Goal: Answer question/provide support: Share knowledge or assist other users

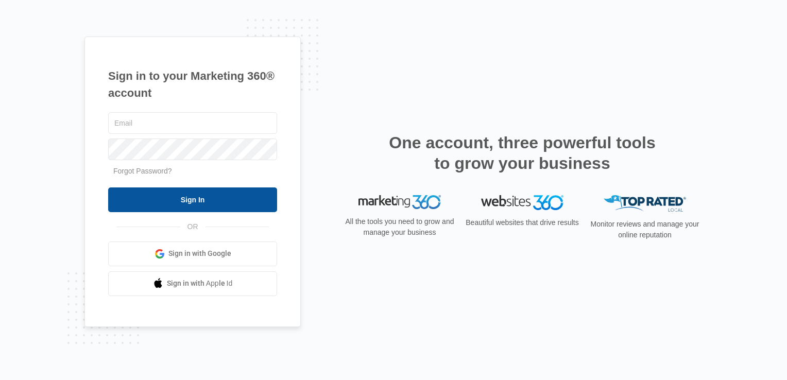
type input "[EMAIL_ADDRESS][DOMAIN_NAME]"
click at [194, 190] on input "Sign In" at bounding box center [192, 199] width 169 height 25
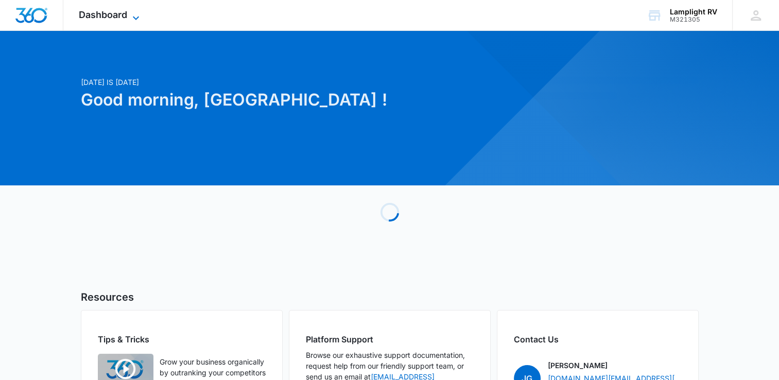
click at [140, 18] on icon at bounding box center [136, 18] width 12 height 12
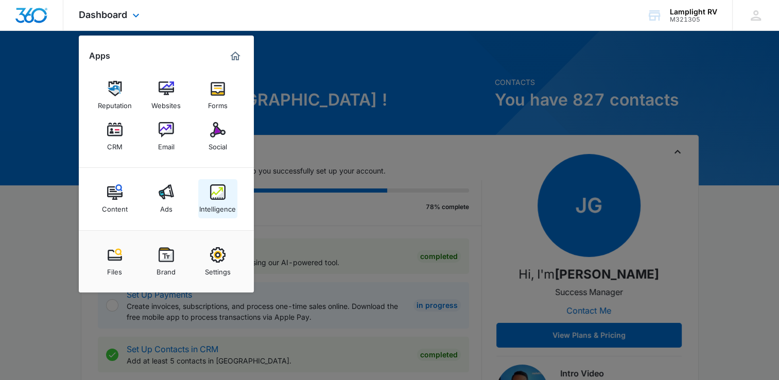
click at [225, 197] on img at bounding box center [217, 191] width 15 height 15
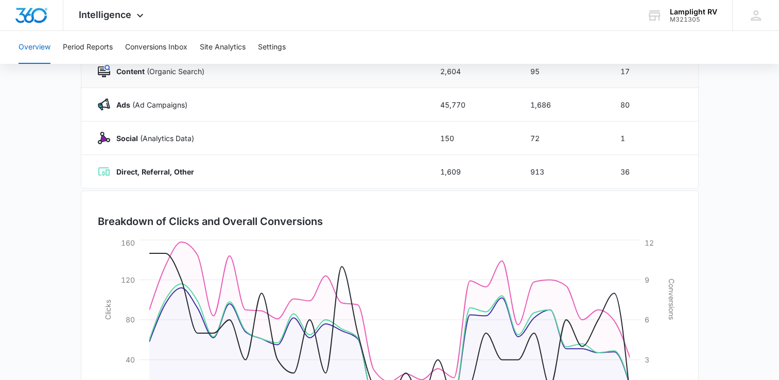
scroll to position [173, 0]
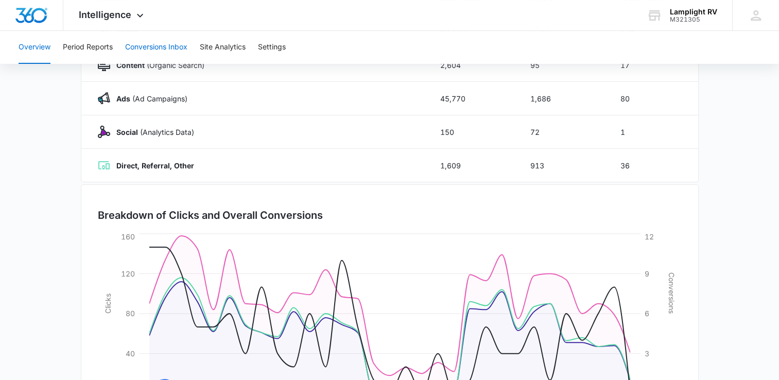
click at [186, 50] on button "Conversions Inbox" at bounding box center [156, 47] width 62 height 33
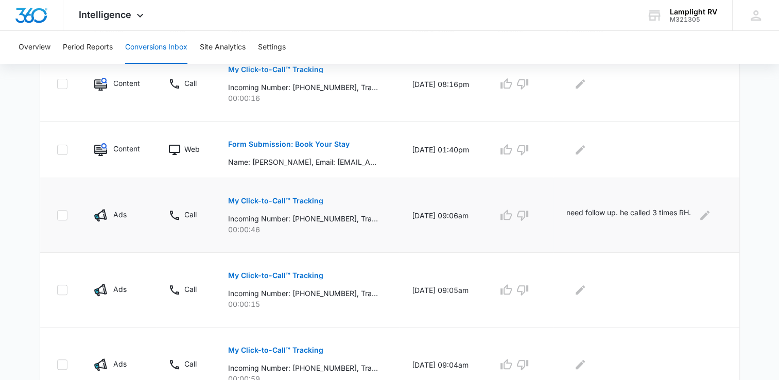
scroll to position [272, 0]
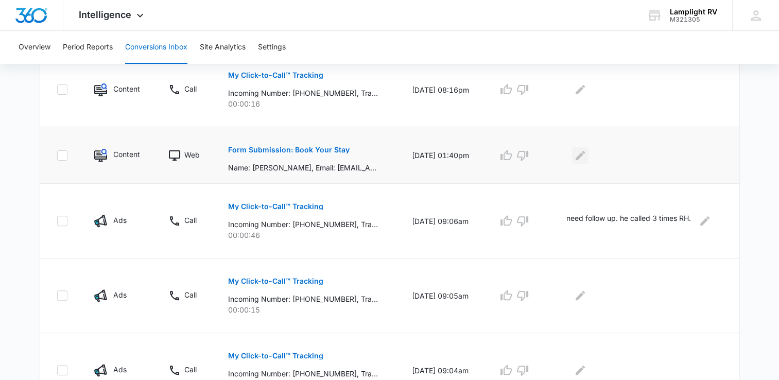
click at [587, 155] on icon "Edit Comments" at bounding box center [580, 155] width 12 height 12
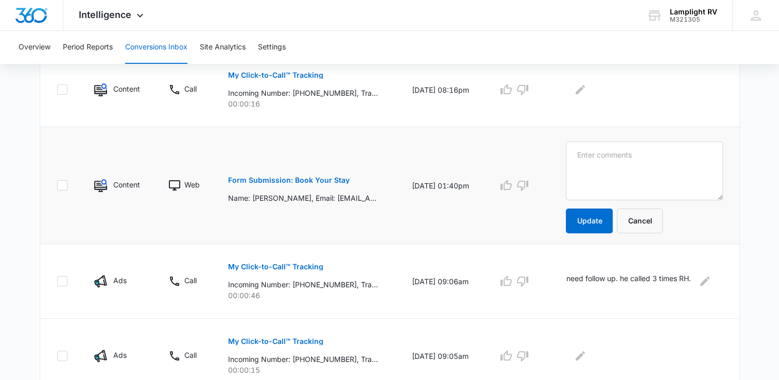
click at [278, 179] on p "Form Submission: Book Your Stay" at bounding box center [289, 180] width 122 height 7
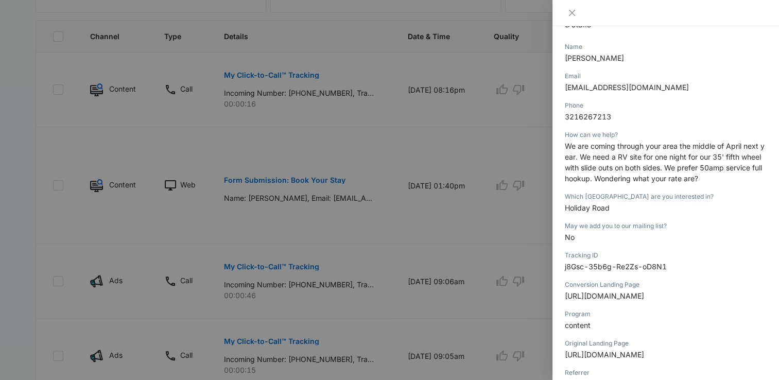
scroll to position [0, 0]
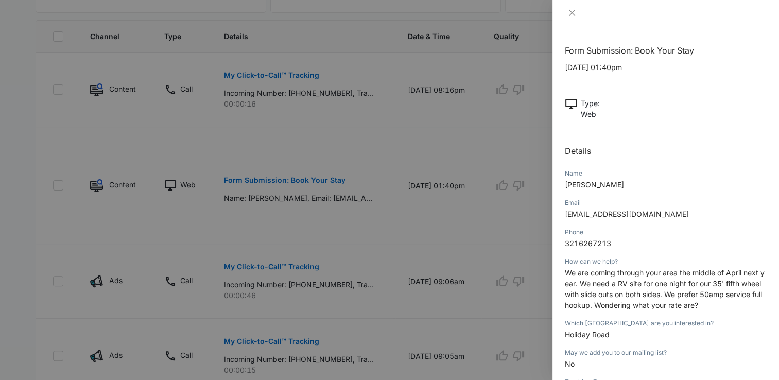
click at [579, 9] on div at bounding box center [666, 12] width 202 height 9
click at [569, 14] on icon "close" at bounding box center [572, 13] width 8 height 8
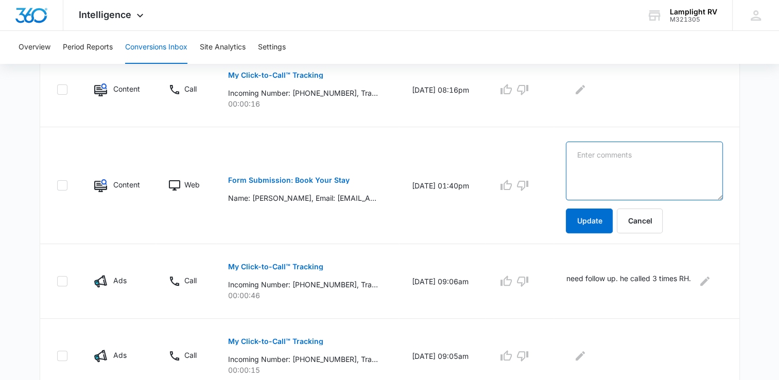
click at [616, 162] on textarea at bounding box center [644, 171] width 157 height 59
type textarea "sent email with nightly rates - CG 10/4"
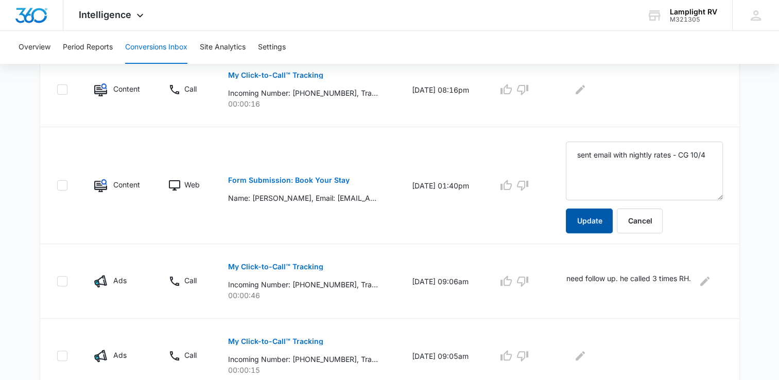
click at [596, 226] on button "Update" at bounding box center [589, 221] width 47 height 25
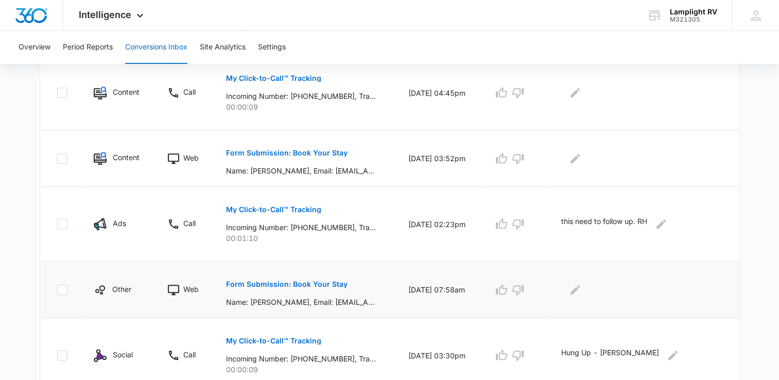
scroll to position [667, 0]
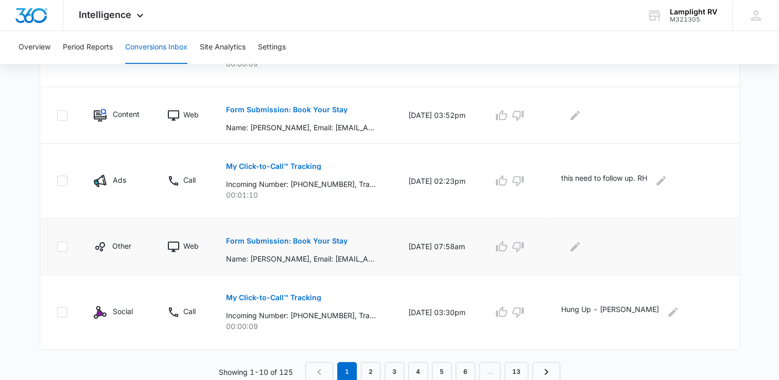
click at [313, 235] on button "Form Submission: Book Your Stay" at bounding box center [287, 241] width 122 height 25
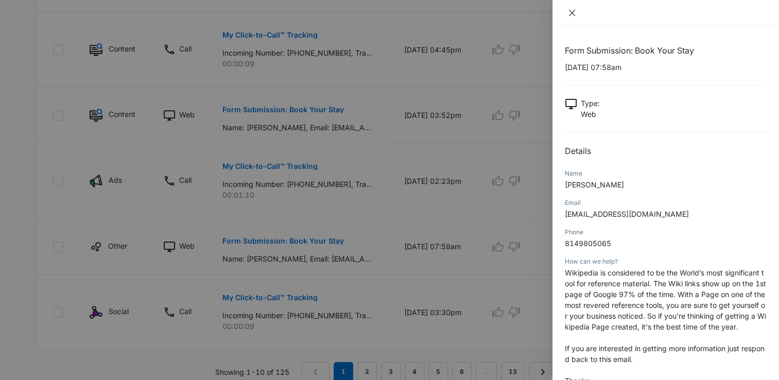
click at [571, 11] on icon "close" at bounding box center [572, 13] width 8 height 8
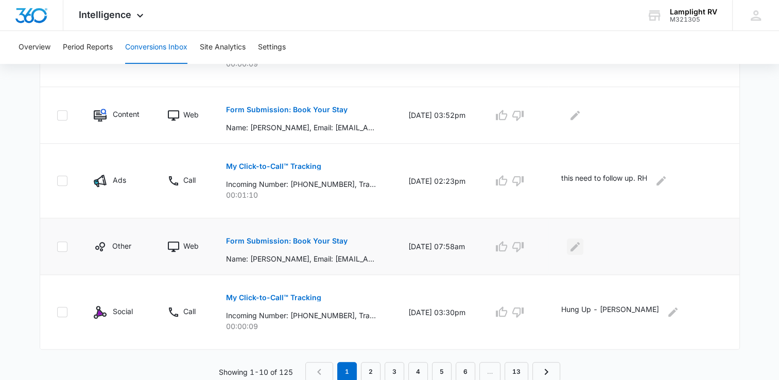
click at [578, 240] on icon "Edit Comments" at bounding box center [575, 246] width 12 height 12
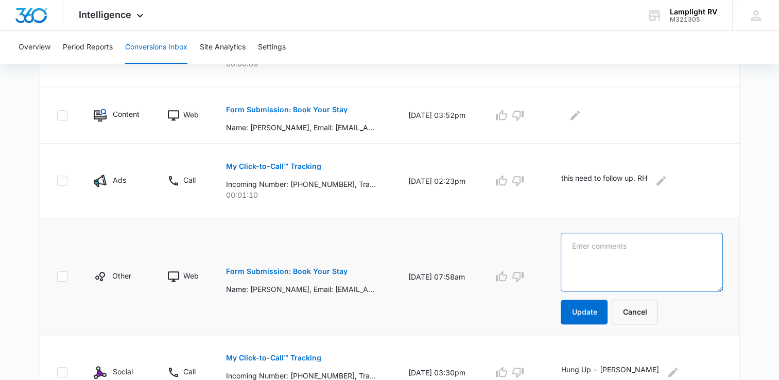
click at [618, 249] on textarea at bounding box center [642, 262] width 162 height 59
type textarea "WIKIPEDIA SPAM - CG 10/4"
click at [584, 320] on button "Update" at bounding box center [584, 312] width 47 height 25
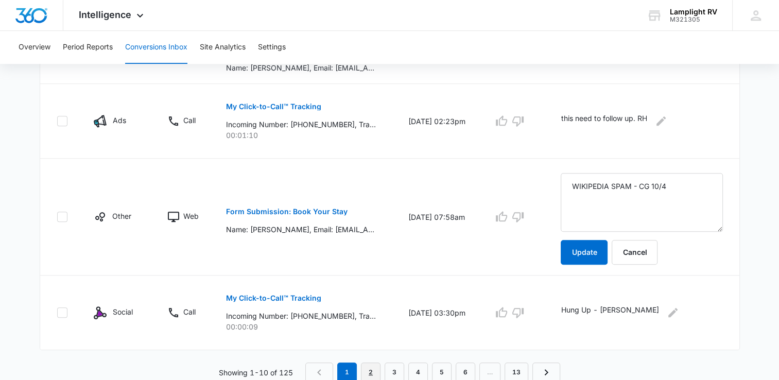
click at [369, 364] on link "2" at bounding box center [371, 373] width 20 height 20
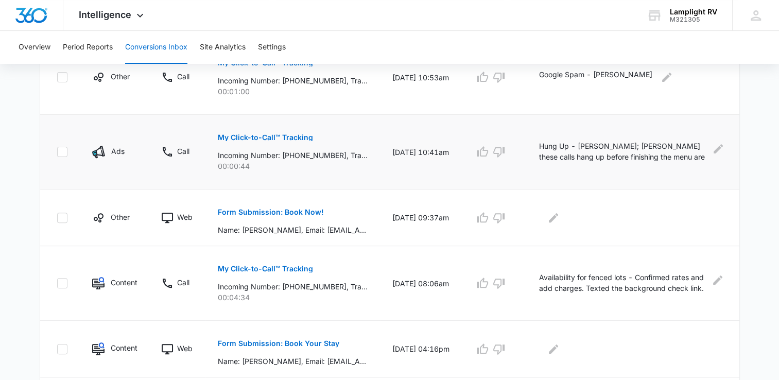
scroll to position [321, 0]
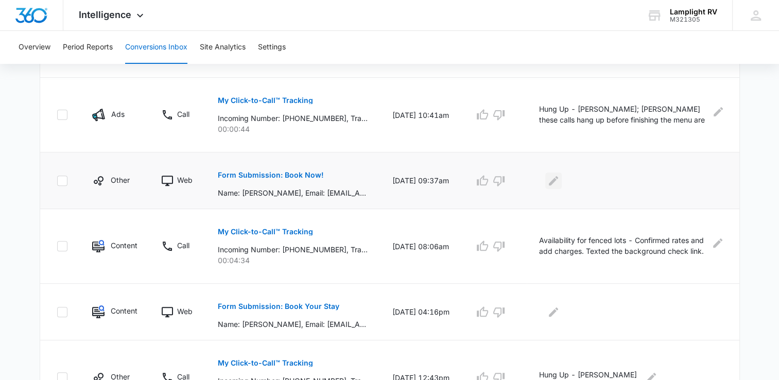
click at [557, 182] on icon "Edit Comments" at bounding box center [553, 181] width 12 height 12
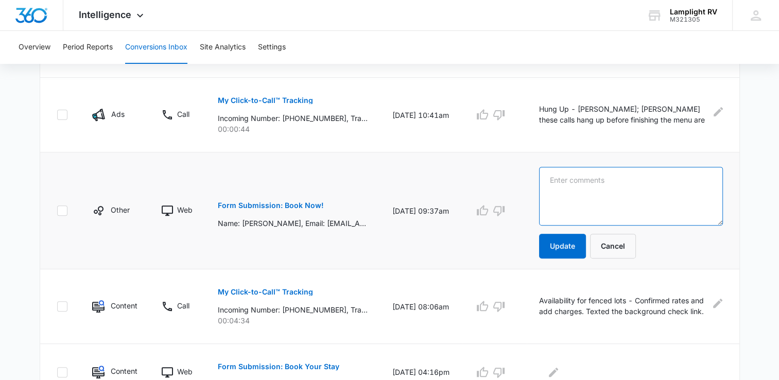
click at [578, 183] on textarea at bounding box center [630, 196] width 183 height 59
click at [282, 206] on p "Form Submission: Book Now!" at bounding box center [271, 205] width 106 height 7
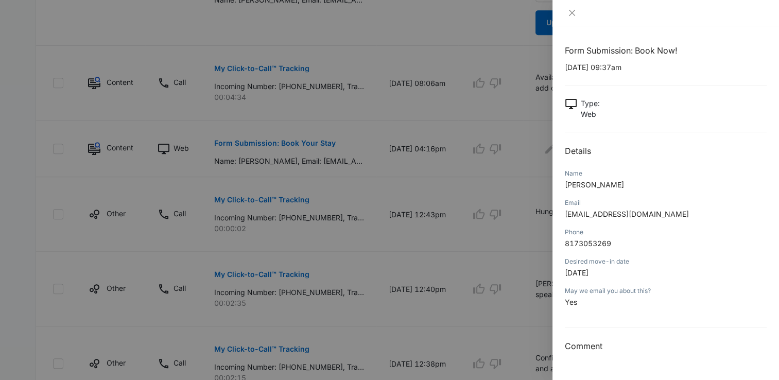
scroll to position [544, 0]
click at [580, 12] on div at bounding box center [666, 12] width 202 height 9
click at [573, 16] on icon "close" at bounding box center [572, 13] width 8 height 8
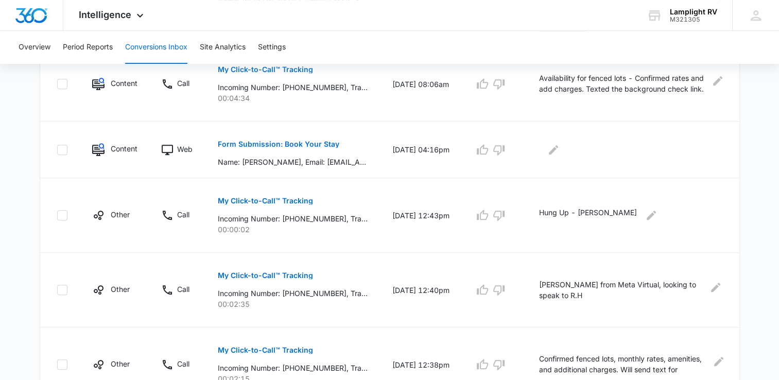
scroll to position [503, 0]
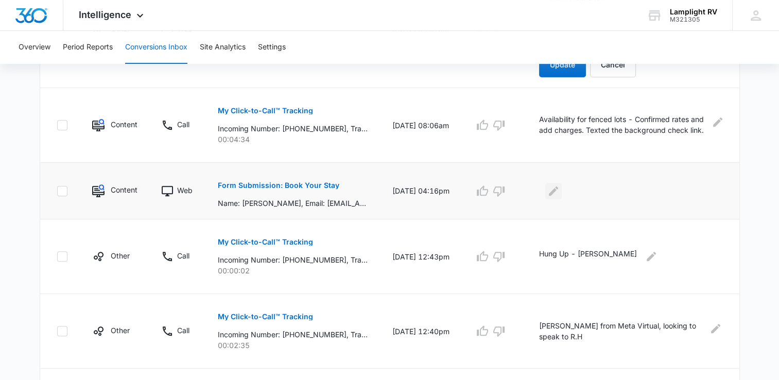
click at [552, 185] on icon "Edit Comments" at bounding box center [553, 191] width 12 height 12
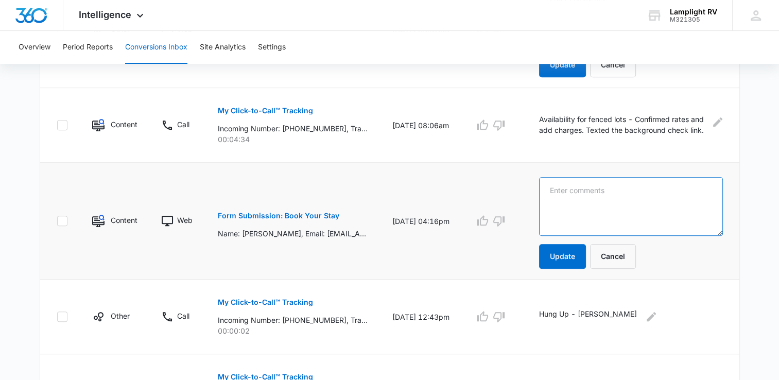
click at [586, 199] on textarea at bounding box center [630, 206] width 183 height 59
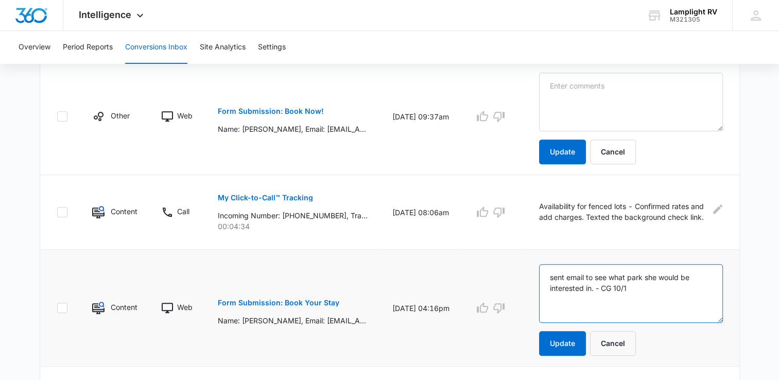
scroll to position [415, 0]
drag, startPoint x: 638, startPoint y: 299, endPoint x: 532, endPoint y: 272, distance: 108.9
click at [532, 272] on td "sent email to see what park she would be interested in. - CG 10/1 Update Cancel" at bounding box center [633, 308] width 212 height 117
type textarea "sent email to see what park she would be interested in. - CG 10/1"
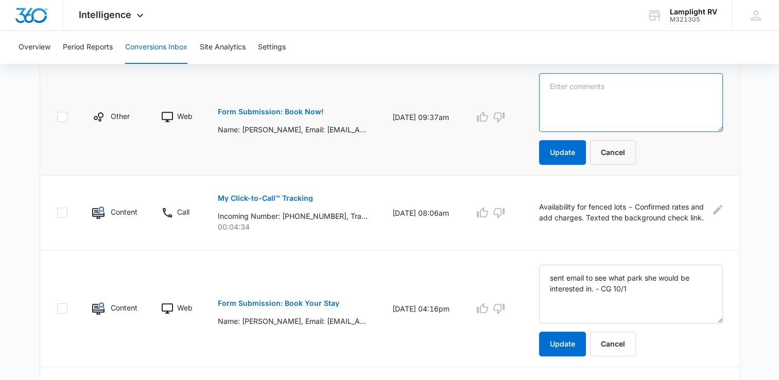
click at [594, 92] on textarea at bounding box center [630, 102] width 183 height 59
paste textarea "sent email to see what park she would be interested in. - CG 10/1"
click at [640, 98] on textarea "sent email to see what park she would be interested in. - CG 10/1" at bounding box center [630, 102] width 183 height 59
type textarea "sent email to see what park she would be interested in. - CG 10/2"
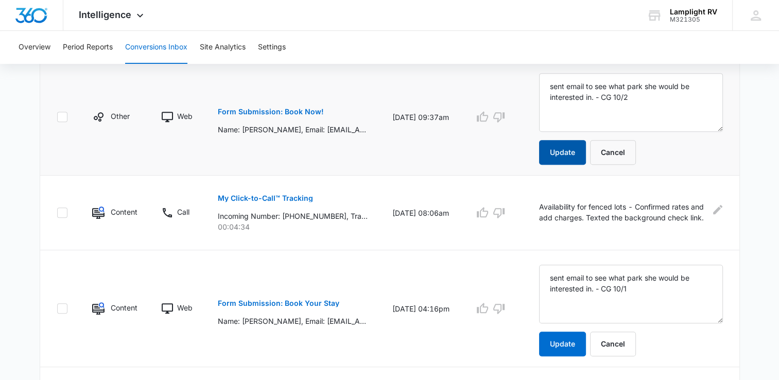
click at [575, 142] on button "Update" at bounding box center [562, 152] width 47 height 25
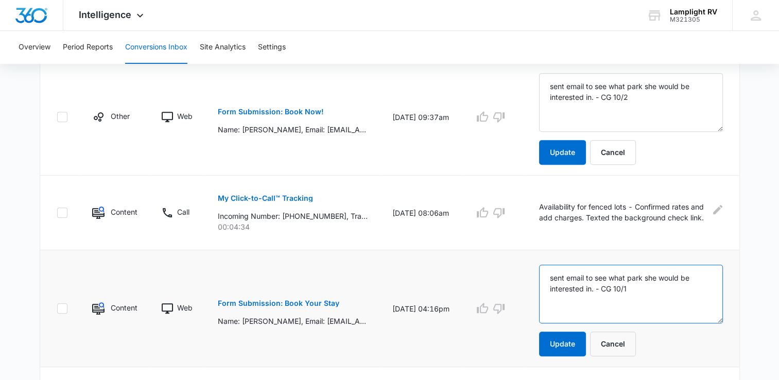
click at [657, 294] on textarea "sent email to see what park she would be interested in. - CG 10/1" at bounding box center [630, 294] width 183 height 59
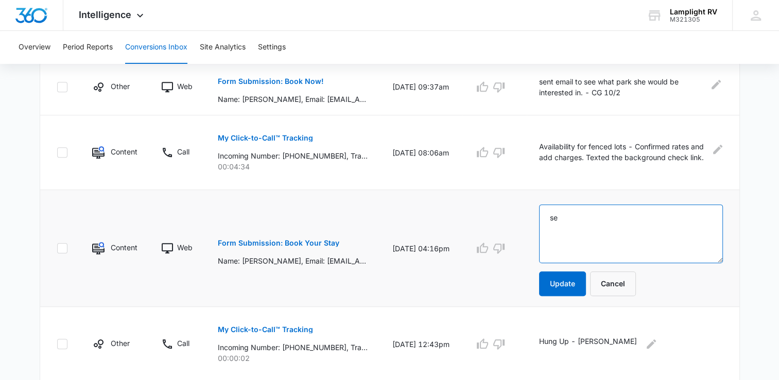
type textarea "s"
click at [239, 247] on button "Form Submission: Book Your Stay" at bounding box center [279, 243] width 122 height 25
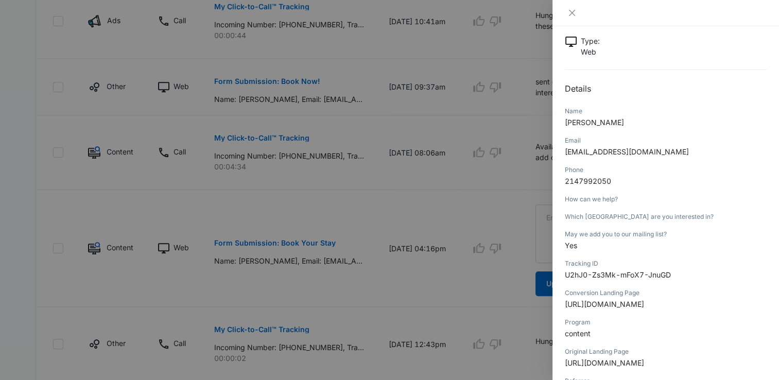
scroll to position [62, 0]
click at [568, 11] on icon "close" at bounding box center [572, 13] width 8 height 8
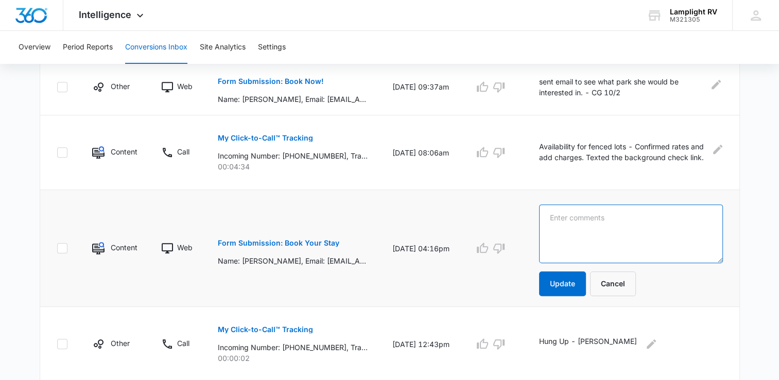
click at [597, 230] on textarea at bounding box center [630, 233] width 183 height 59
paste textarea "sent email to see what park she would be interested in. - CG 10/1"
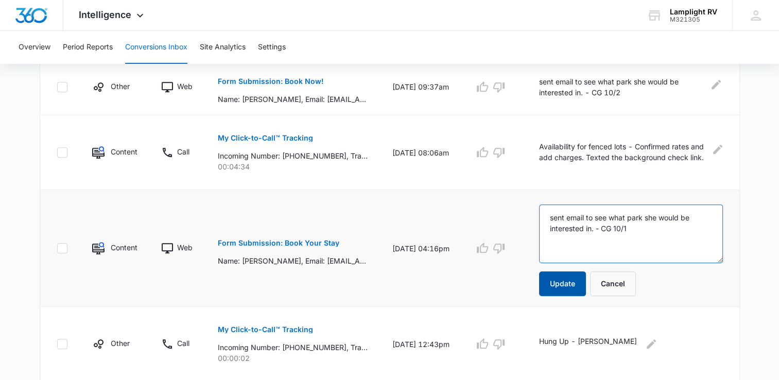
type textarea "sent email to see what park she would be interested in. - CG 10/1"
click at [559, 288] on button "Update" at bounding box center [562, 283] width 47 height 25
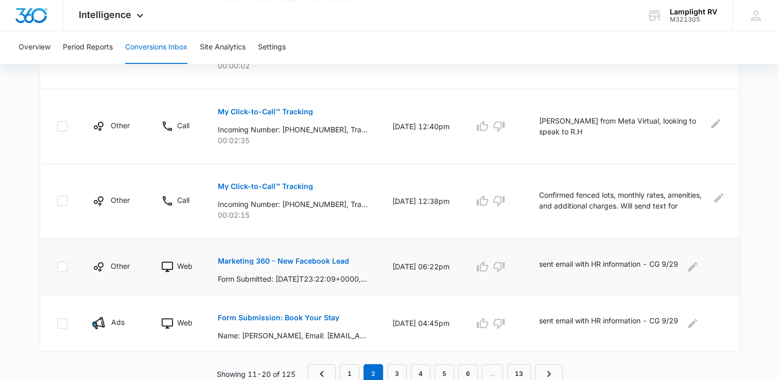
scroll to position [649, 0]
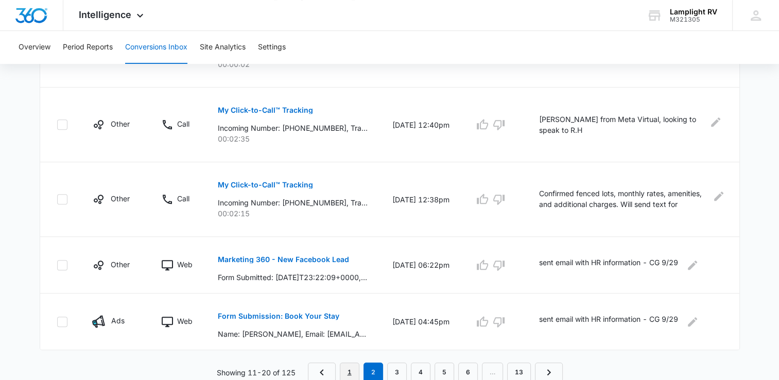
click at [352, 366] on link "1" at bounding box center [350, 373] width 20 height 20
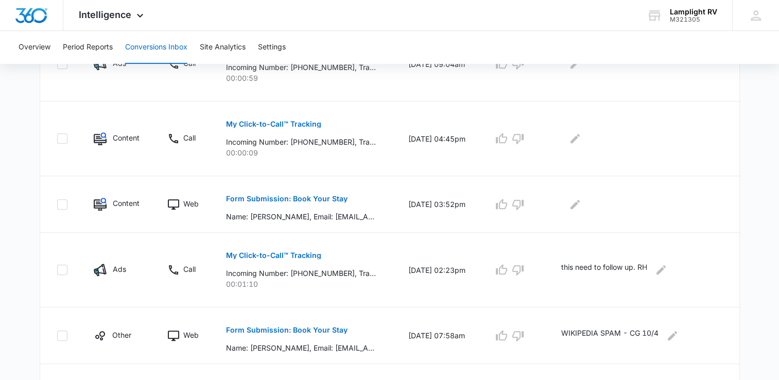
scroll to position [561, 0]
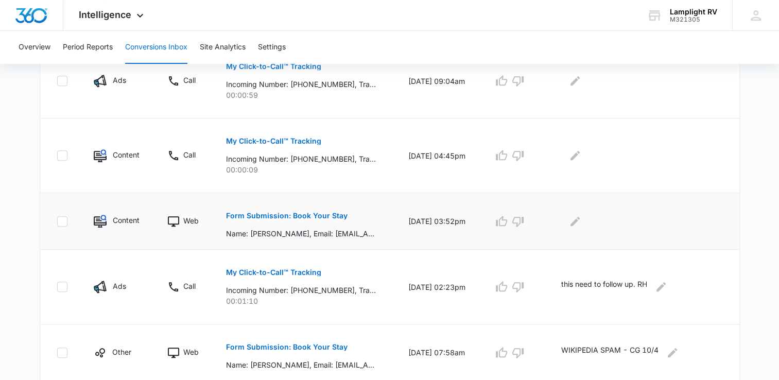
click at [318, 214] on p "Form Submission: Book Your Stay" at bounding box center [287, 215] width 122 height 7
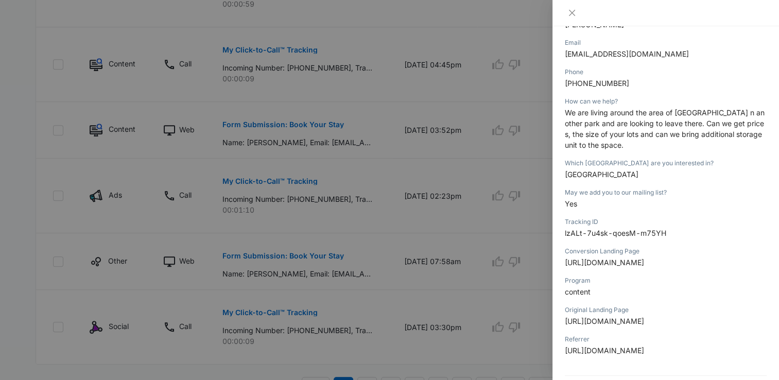
scroll to position [0, 0]
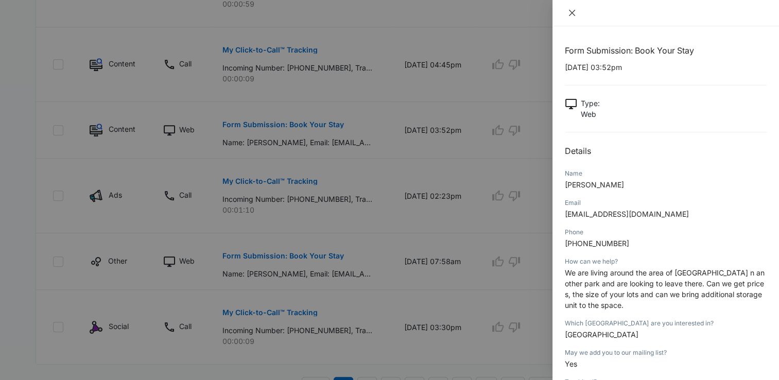
click at [572, 10] on icon "close" at bounding box center [572, 13] width 8 height 8
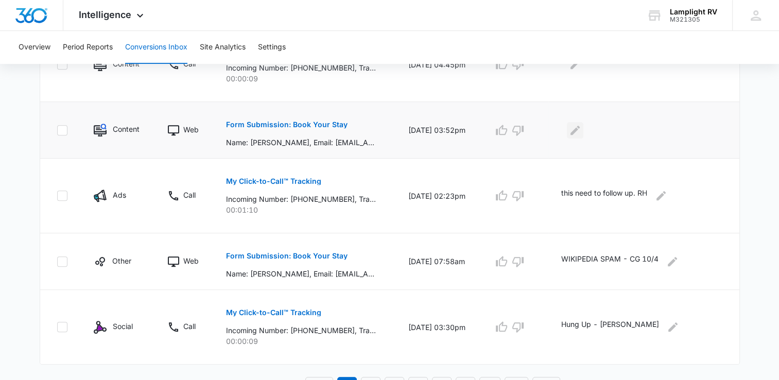
click at [577, 127] on icon "Edit Comments" at bounding box center [575, 130] width 12 height 12
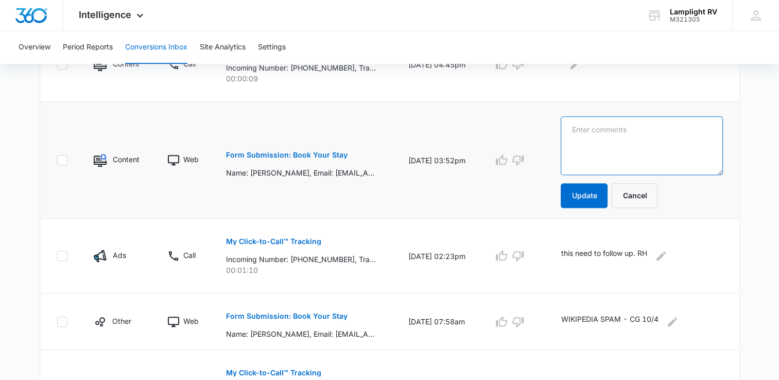
click at [624, 157] on textarea at bounding box center [642, 145] width 162 height 59
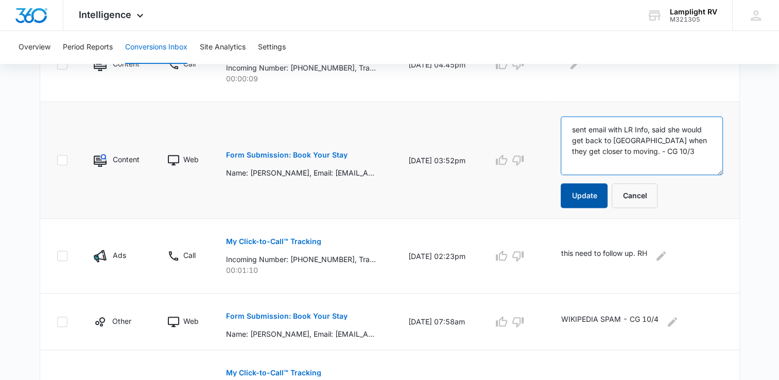
type textarea "sent email with LR Info, said she would get back to [GEOGRAPHIC_DATA] when they…"
click at [587, 196] on button "Update" at bounding box center [584, 195] width 47 height 25
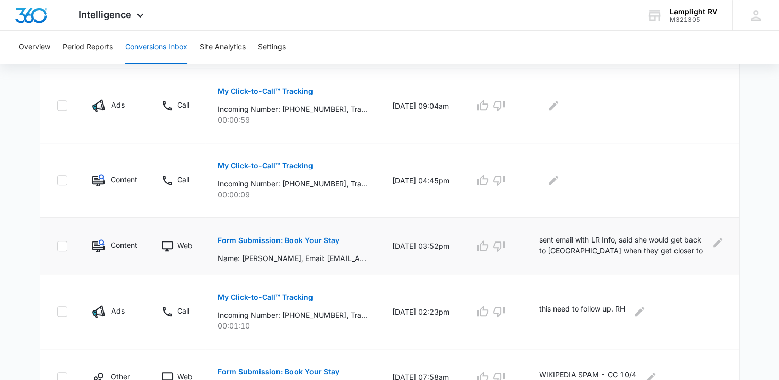
scroll to position [527, 0]
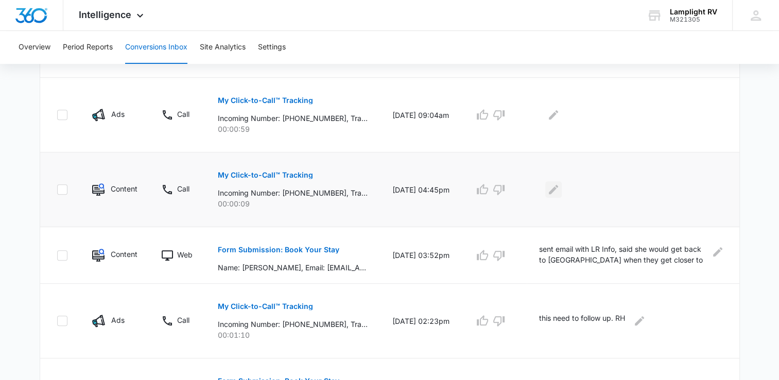
click at [553, 191] on button "Edit Comments" at bounding box center [553, 189] width 16 height 16
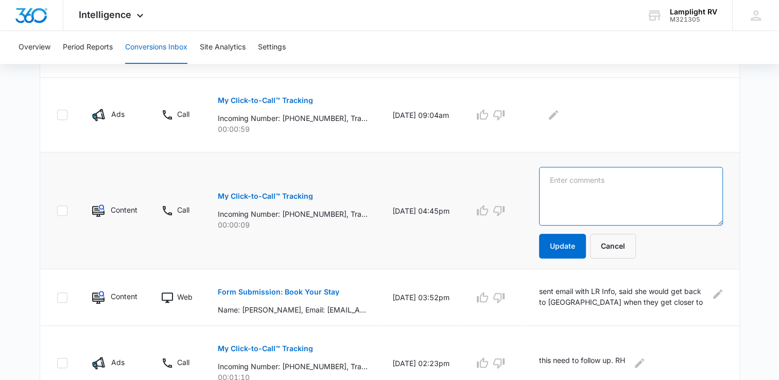
click at [601, 196] on textarea at bounding box center [630, 196] width 183 height 59
type textarea "D"
type textarea "SPAM - CG 10/5"
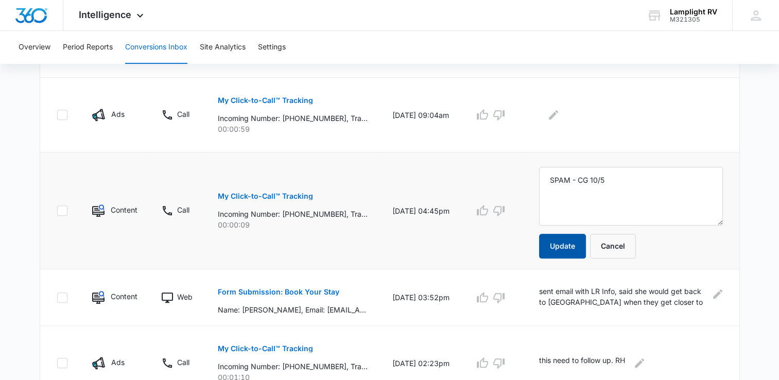
click at [559, 249] on button "Update" at bounding box center [562, 246] width 47 height 25
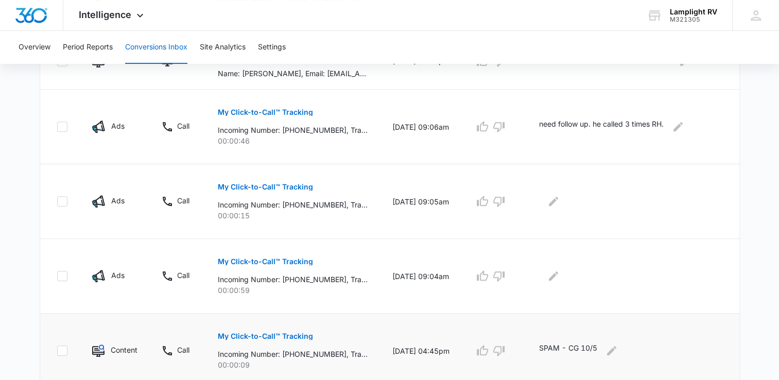
scroll to position [366, 0]
click at [297, 259] on p "My Click-to-Call™ Tracking" at bounding box center [265, 262] width 95 height 7
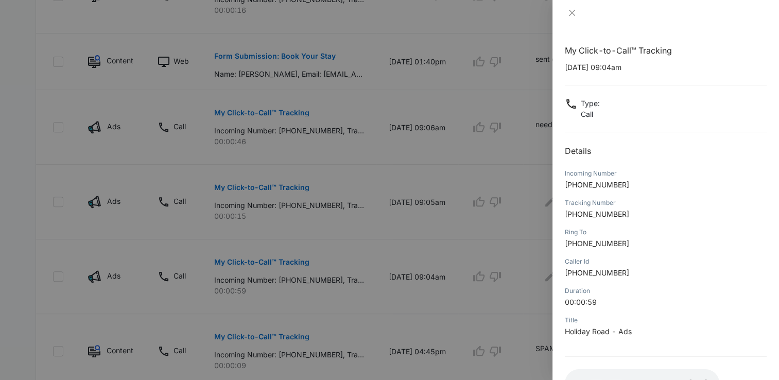
scroll to position [72, 0]
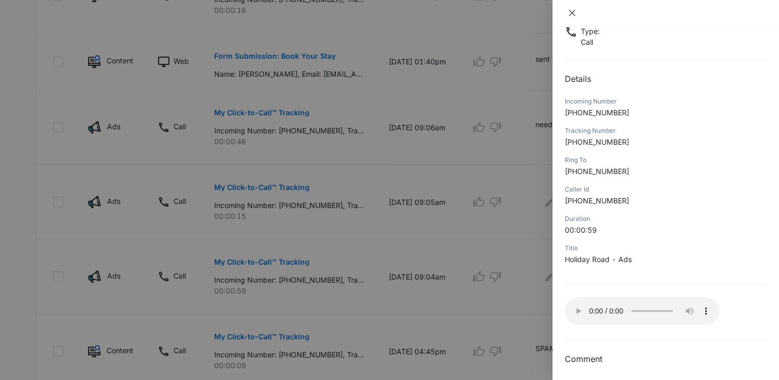
click at [575, 13] on icon "close" at bounding box center [572, 13] width 8 height 8
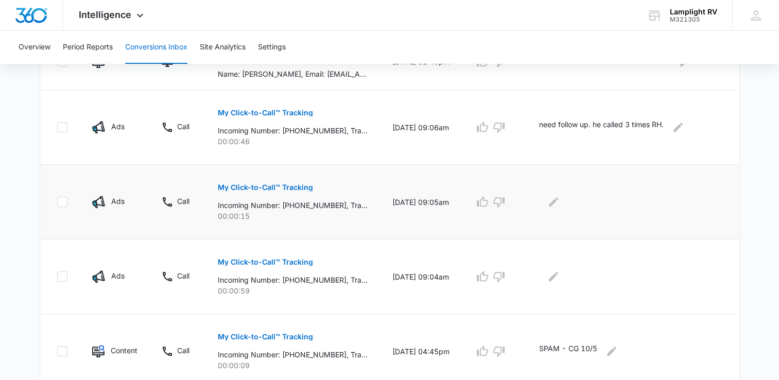
click at [297, 190] on p "My Click-to-Call™ Tracking" at bounding box center [265, 187] width 95 height 7
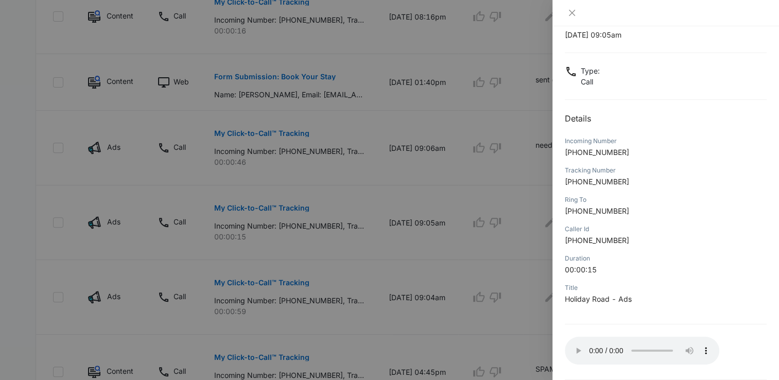
scroll to position [33, 0]
click at [513, 270] on div at bounding box center [389, 190] width 779 height 380
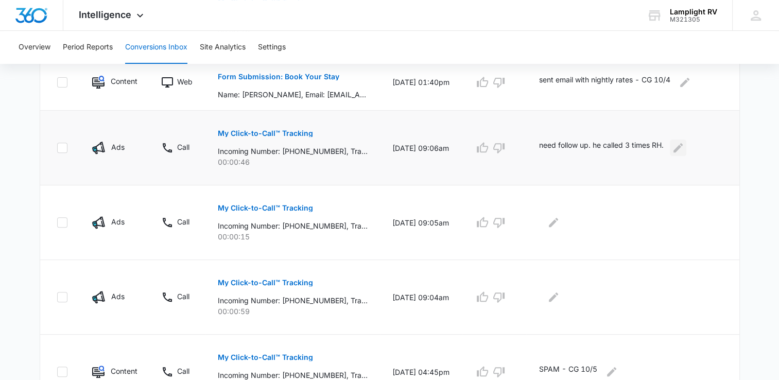
click at [682, 152] on icon "Edit Comments" at bounding box center [678, 148] width 12 height 12
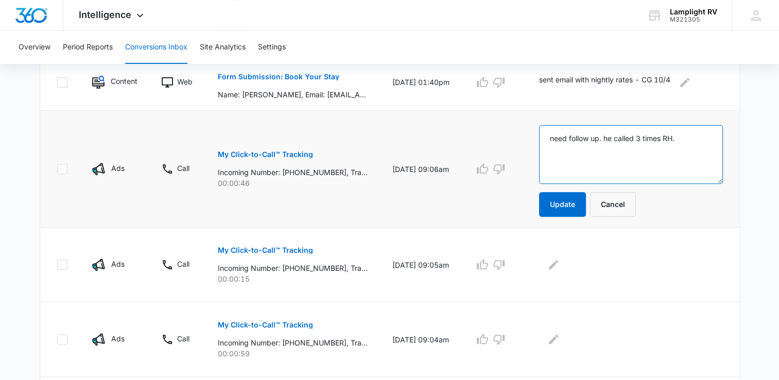
click at [680, 152] on textarea "need follow up. he called 3 times RH." at bounding box center [630, 154] width 183 height 59
click at [688, 147] on textarea "need follow up. he called 3 times RH." at bounding box center [630, 154] width 183 height 59
click at [556, 140] on textarea "need follow up. he called 3 times RH." at bounding box center [630, 154] width 183 height 59
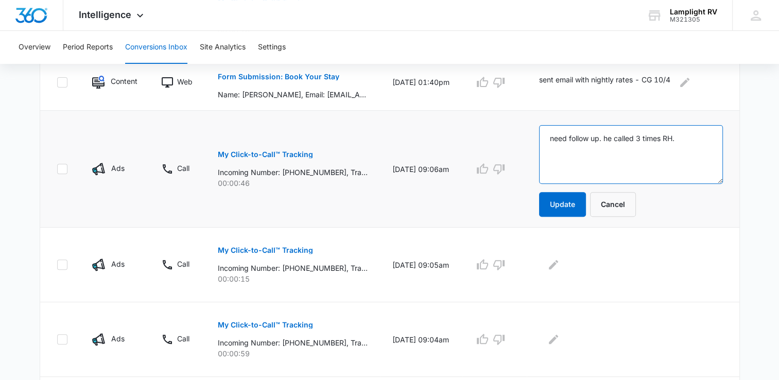
click at [562, 136] on textarea "need follow up. he called 3 times RH." at bounding box center [630, 154] width 183 height 59
click at [690, 161] on textarea "[PERSON_NAME] has been speaking with this potential guest already ( [PERSON_NAM…" at bounding box center [630, 154] width 183 height 59
click at [682, 153] on textarea "[PERSON_NAME] has been speaking with this potential guest already ( [PERSON_NAM…" at bounding box center [630, 154] width 183 height 59
click at [682, 151] on textarea "[PERSON_NAME] has been speaking with this potential guest already ( [PERSON_NAM…" at bounding box center [630, 154] width 183 height 59
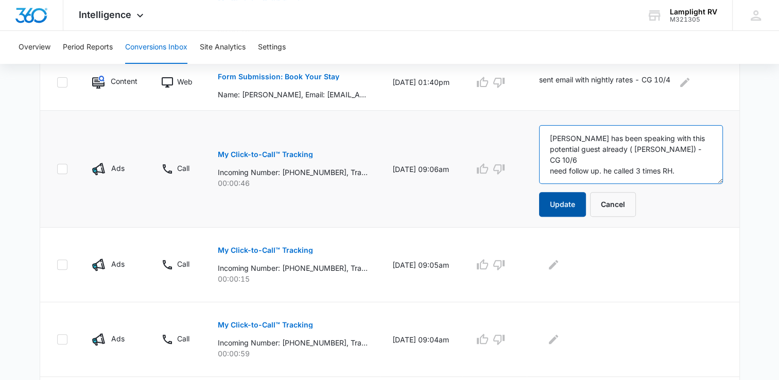
type textarea "[PERSON_NAME] has been speaking with this potential guest already ( [PERSON_NAM…"
click at [556, 203] on button "Update" at bounding box center [562, 204] width 47 height 25
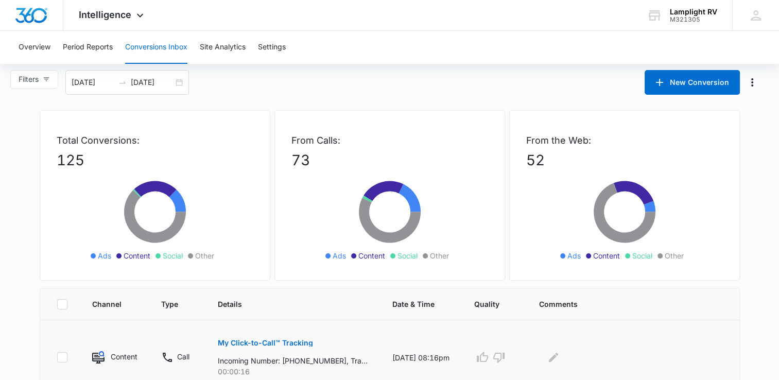
scroll to position [0, 0]
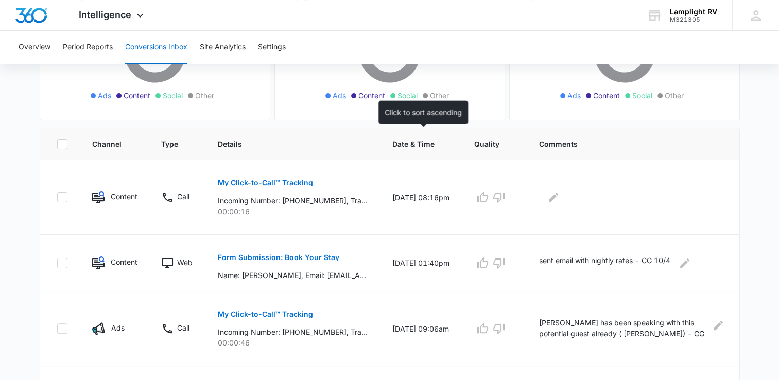
scroll to position [234, 0]
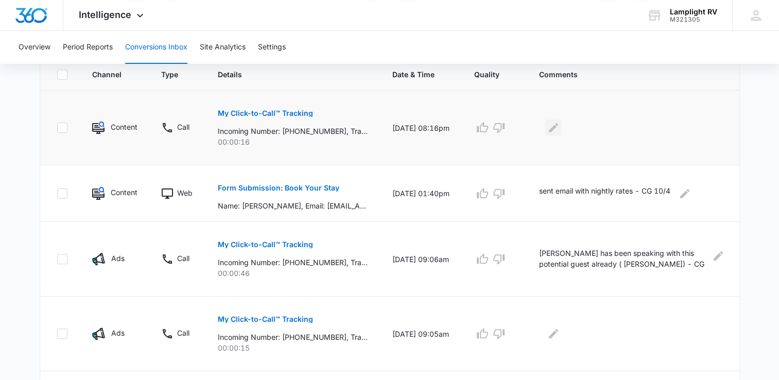
click at [554, 127] on icon "Edit Comments" at bounding box center [553, 128] width 12 height 12
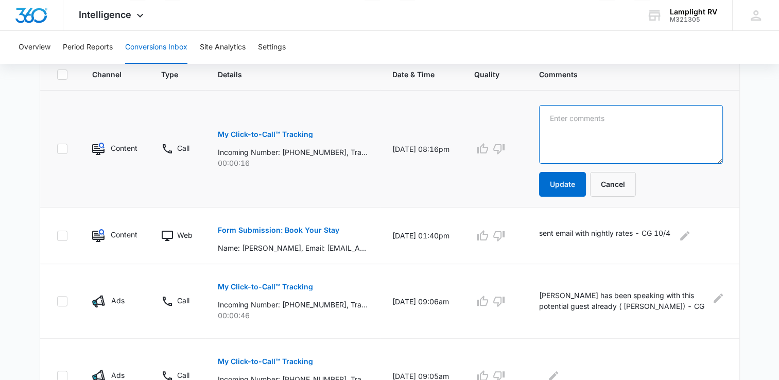
click at [589, 140] on textarea at bounding box center [630, 134] width 183 height 59
type textarea "S"
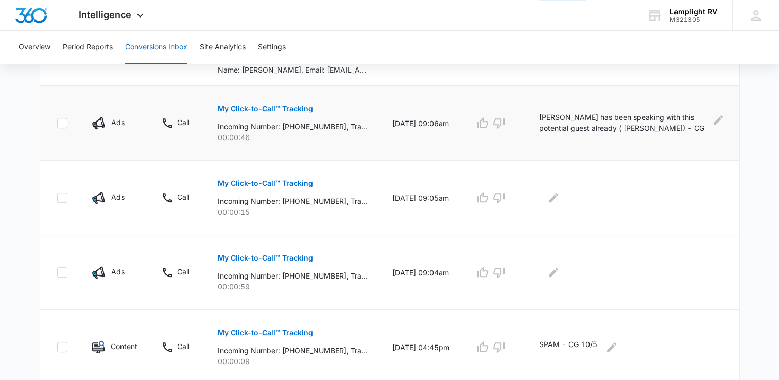
scroll to position [428, 0]
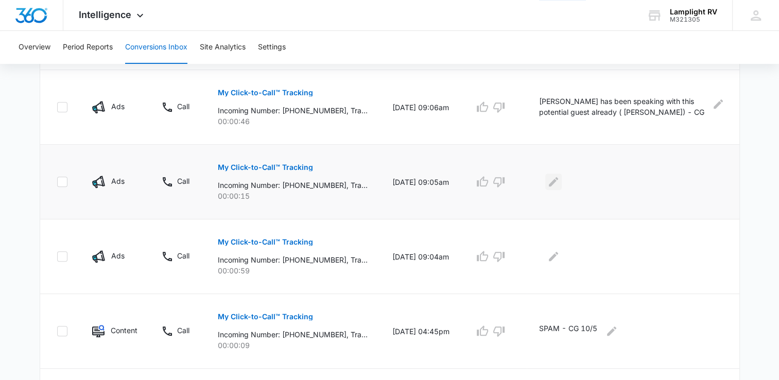
click at [552, 178] on icon "Edit Comments" at bounding box center [553, 182] width 12 height 12
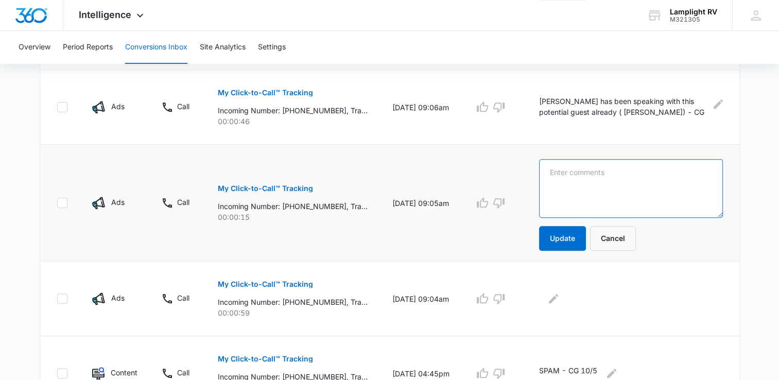
click at [603, 191] on textarea at bounding box center [630, 188] width 183 height 59
drag, startPoint x: 699, startPoint y: 180, endPoint x: 488, endPoint y: 174, distance: 211.2
click at [488, 174] on tr "Ads Call My Click-to-Call™ Tracking Incoming Number: +19033556156, Tracking Num…" at bounding box center [389, 203] width 699 height 117
type textarea "Judy TW individual- CG 10/6"
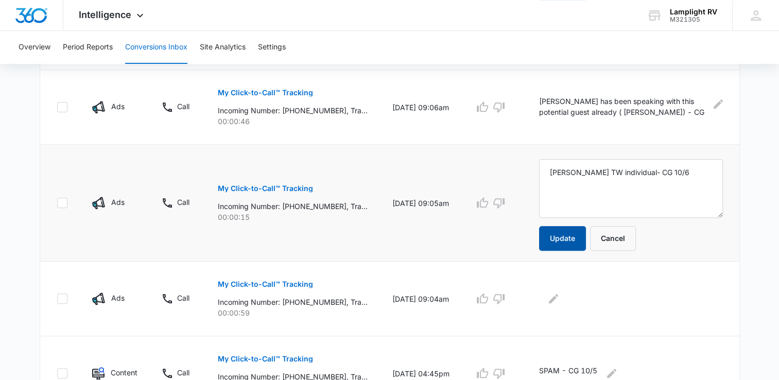
click at [573, 240] on button "Update" at bounding box center [562, 238] width 47 height 25
click at [564, 285] on td at bounding box center [633, 299] width 212 height 75
click at [558, 295] on icon "Edit Comments" at bounding box center [553, 298] width 9 height 9
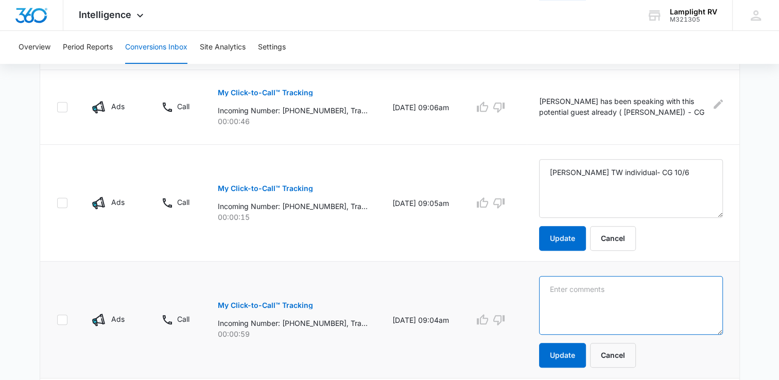
click at [587, 293] on textarea at bounding box center [630, 305] width 183 height 59
paste textarea "Judy TW individual- CG 10/6"
type textarea "Judy TW individual- CG 10/6"
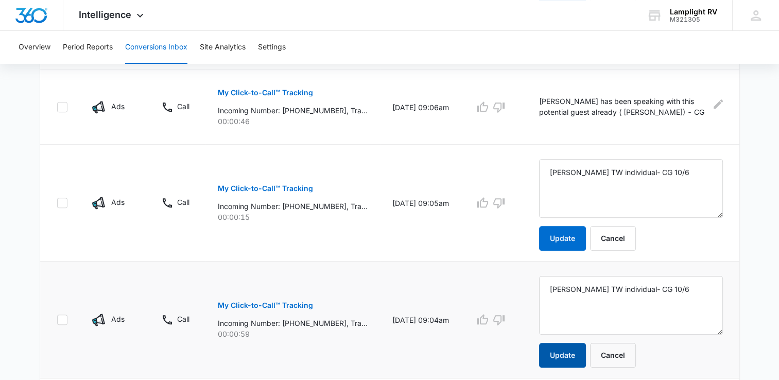
click at [554, 351] on button "Update" at bounding box center [562, 355] width 47 height 25
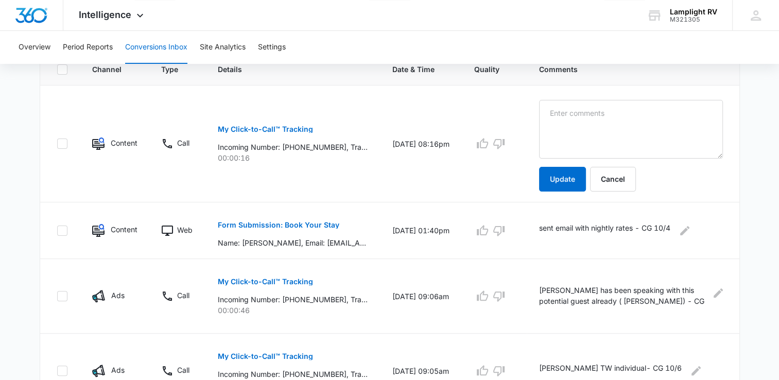
scroll to position [177, 0]
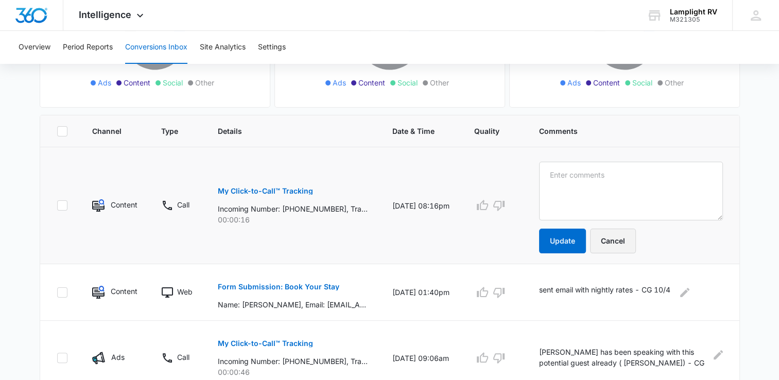
click at [615, 244] on button "Cancel" at bounding box center [613, 241] width 46 height 25
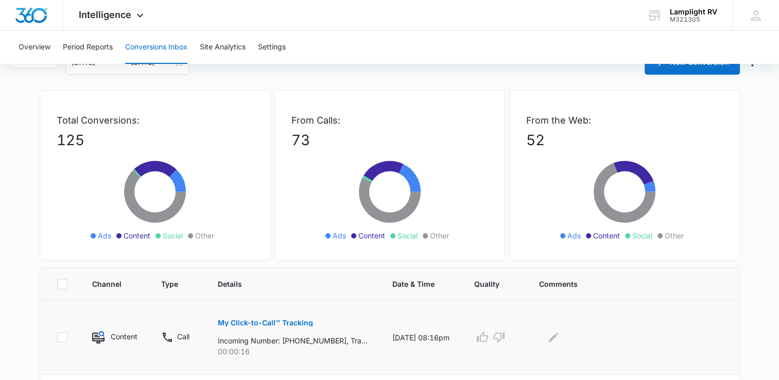
scroll to position [12, 0]
